Goal: Task Accomplishment & Management: Complete application form

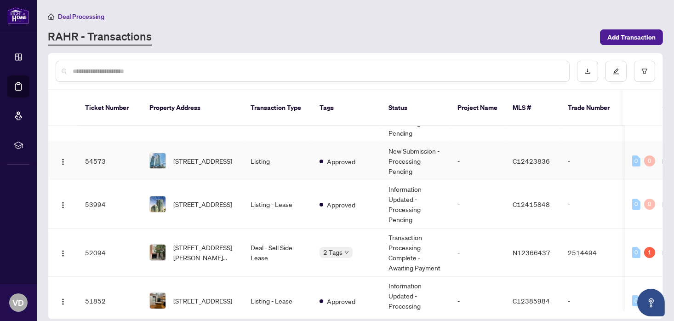
scroll to position [46, 0]
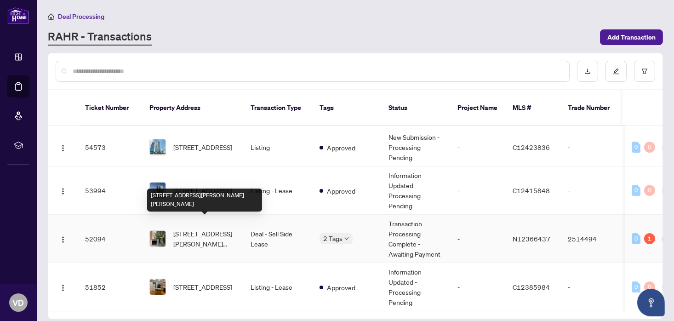
click at [210, 229] on span "[STREET_ADDRESS][PERSON_NAME][PERSON_NAME]" at bounding box center [204, 239] width 63 height 20
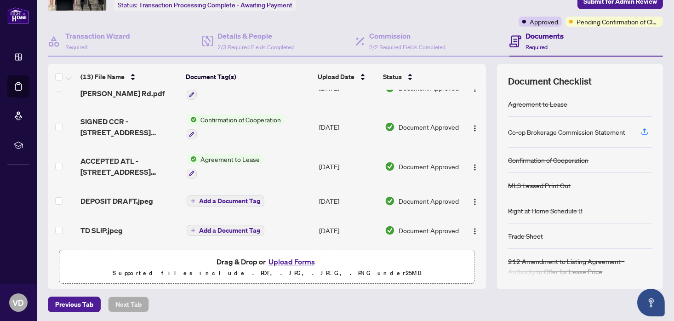
scroll to position [63, 0]
click at [282, 259] on button "Upload Forms" at bounding box center [292, 261] width 52 height 12
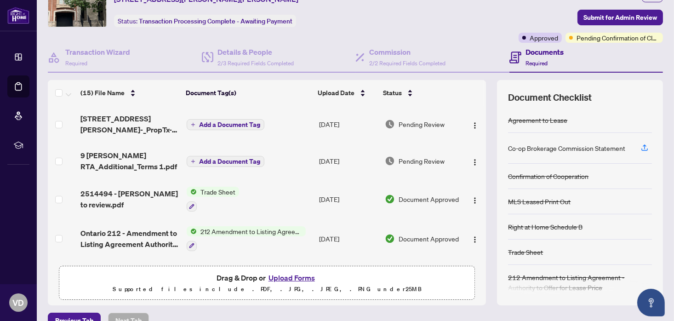
scroll to position [0, 0]
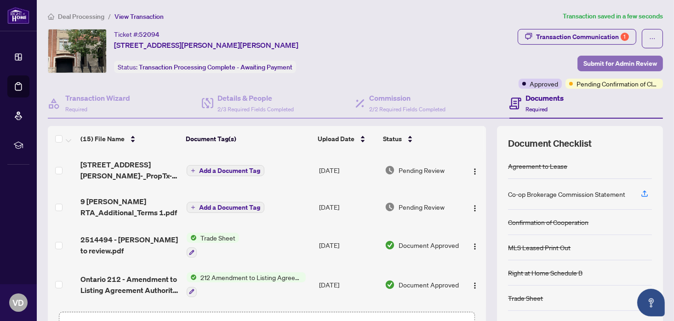
click at [601, 64] on span "Submit for Admin Review" at bounding box center [621, 63] width 74 height 15
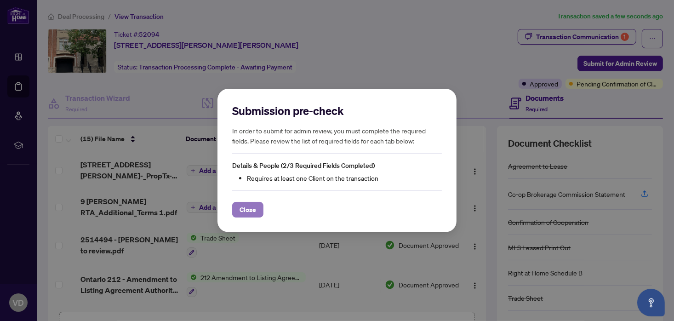
click at [247, 206] on span "Close" at bounding box center [248, 209] width 17 height 15
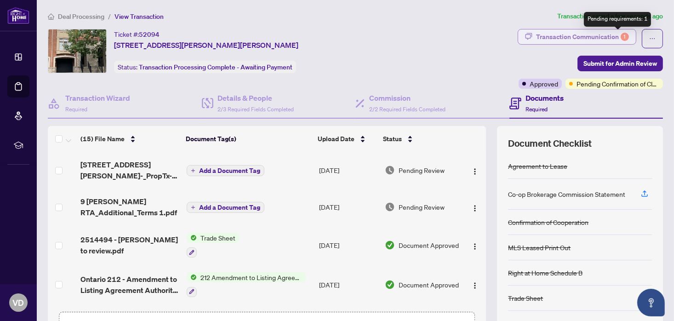
click at [621, 33] on div "1" at bounding box center [625, 37] width 8 height 8
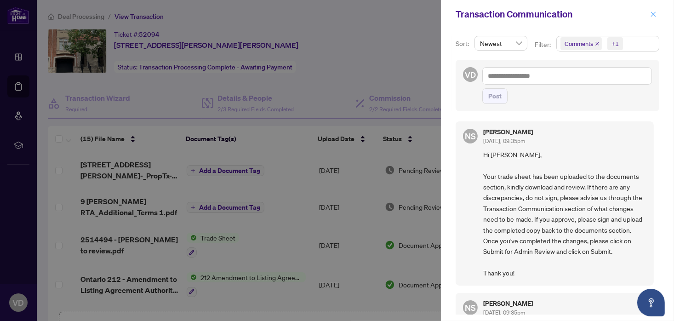
click at [654, 14] on icon "close" at bounding box center [653, 13] width 5 height 5
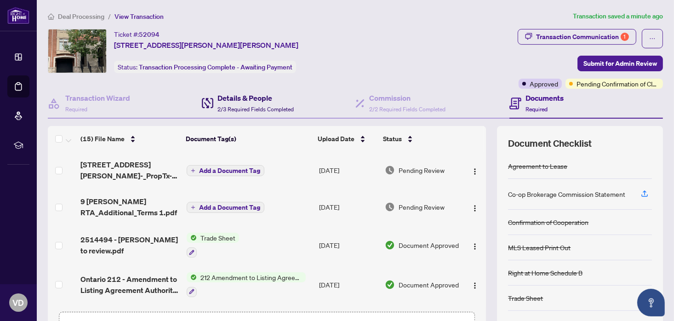
click at [242, 97] on h4 "Details & People" at bounding box center [256, 97] width 76 height 11
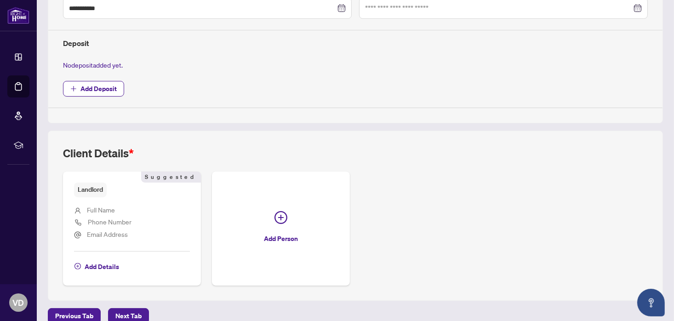
scroll to position [320, 0]
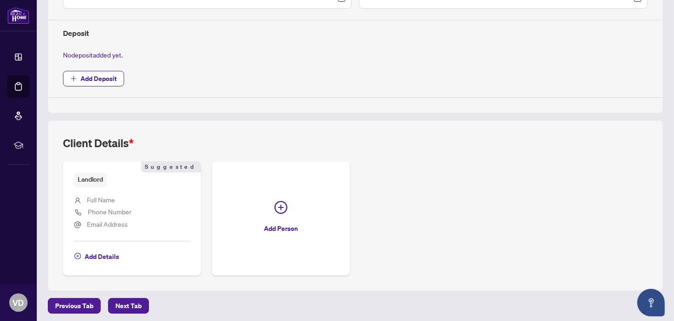
click at [89, 176] on span "Landlord" at bounding box center [90, 179] width 33 height 14
click at [103, 252] on span "Add Details" at bounding box center [102, 256] width 34 height 15
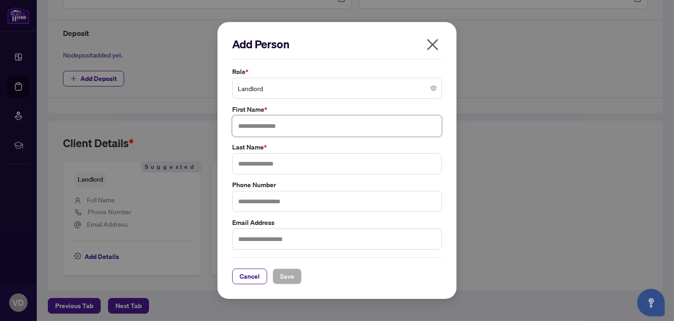
click at [296, 122] on input "text" at bounding box center [337, 125] width 210 height 21
type input "*"
type input "**********"
click at [263, 163] on input "text" at bounding box center [337, 163] width 210 height 21
type input "**********"
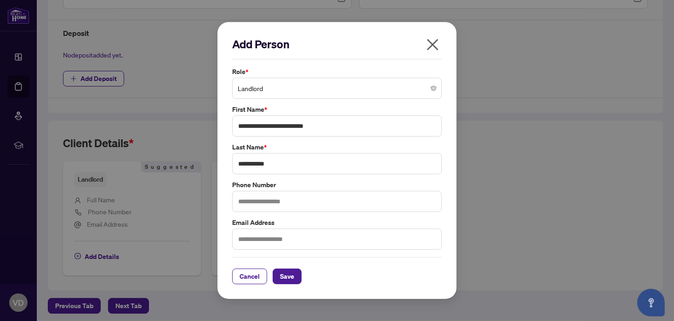
click at [441, 144] on label "Last Name *" at bounding box center [337, 147] width 210 height 10
click at [285, 277] on span "Save" at bounding box center [287, 276] width 14 height 15
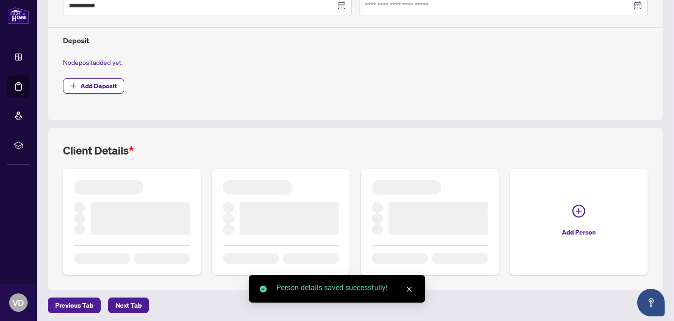
scroll to position [307, 0]
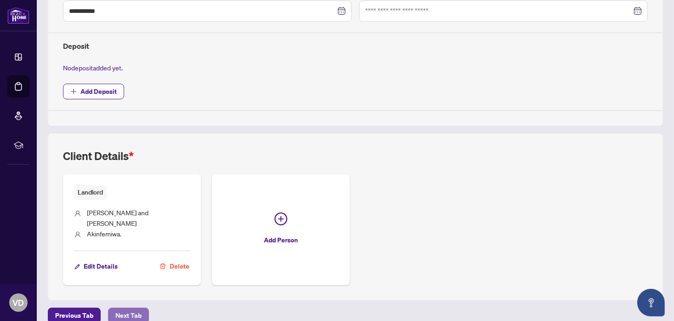
click at [123, 308] on span "Next Tab" at bounding box center [128, 315] width 26 height 15
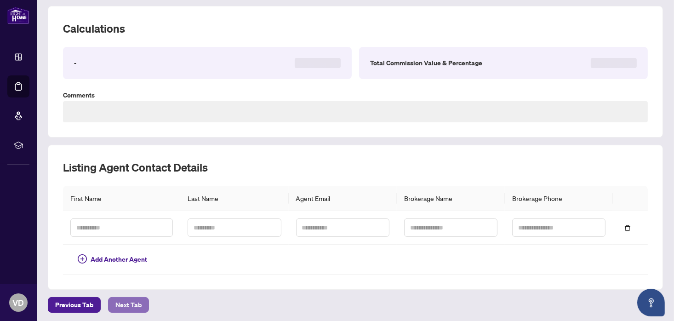
type textarea "*****"
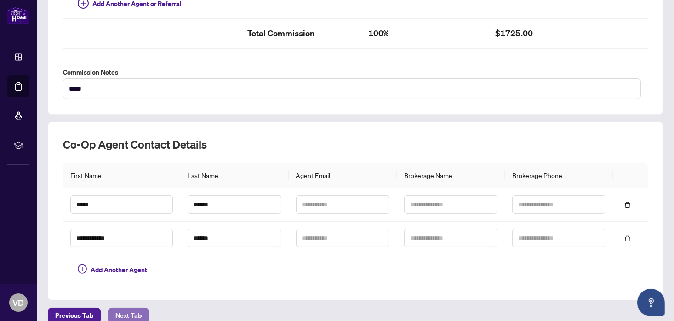
click at [132, 311] on span "Next Tab" at bounding box center [128, 315] width 26 height 15
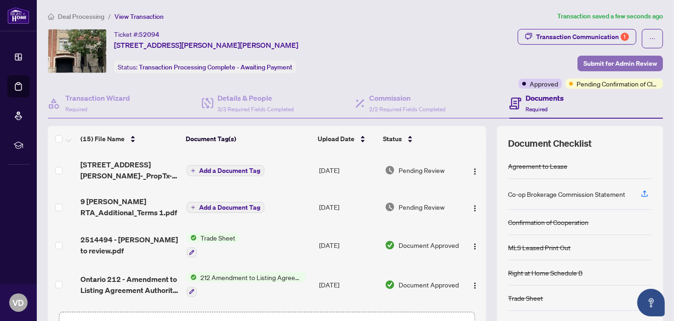
click at [605, 62] on span "Submit for Admin Review" at bounding box center [621, 63] width 74 height 15
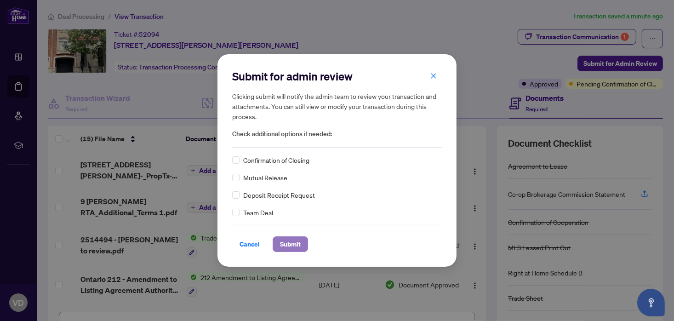
click at [292, 246] on span "Submit" at bounding box center [290, 244] width 21 height 15
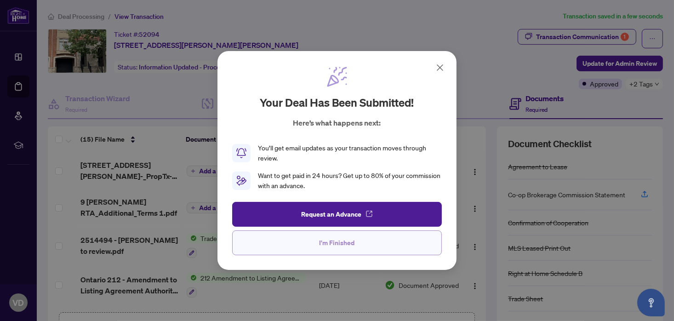
click at [337, 245] on span "I'm Finished" at bounding box center [337, 242] width 35 height 15
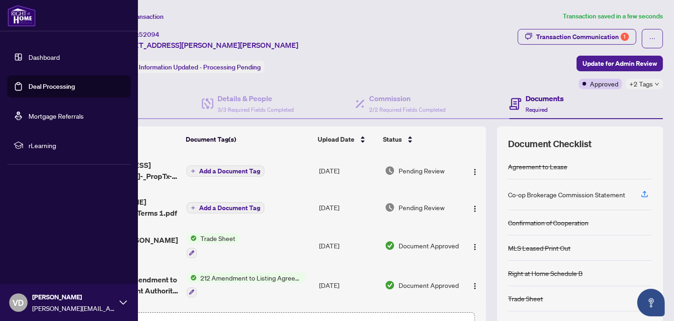
click at [37, 86] on link "Deal Processing" at bounding box center [52, 86] width 46 height 8
